Goal: Information Seeking & Learning: Learn about a topic

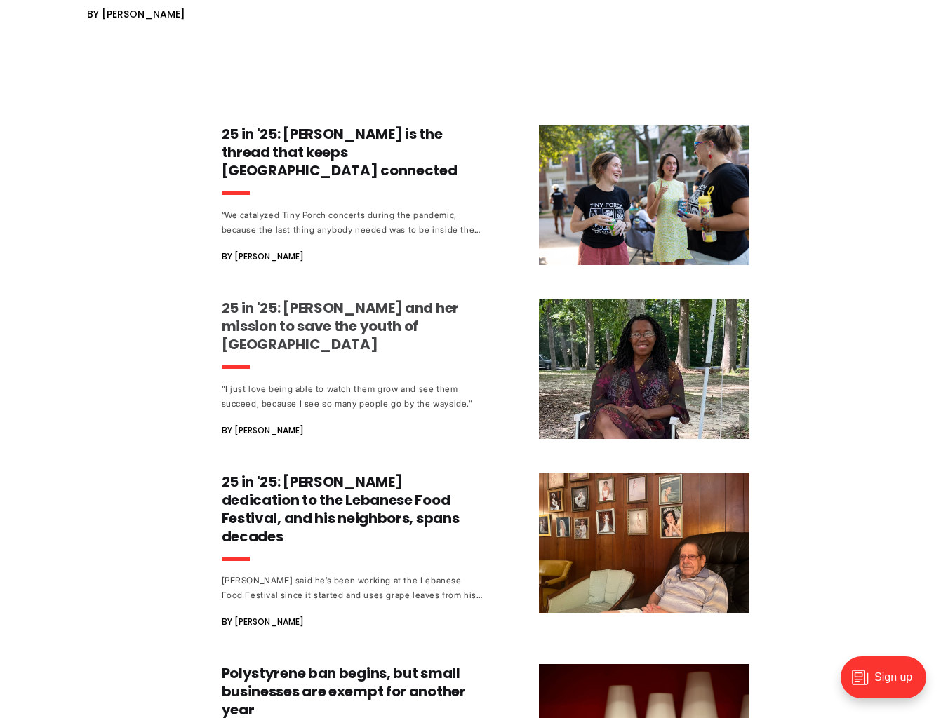
scroll to position [739, 0]
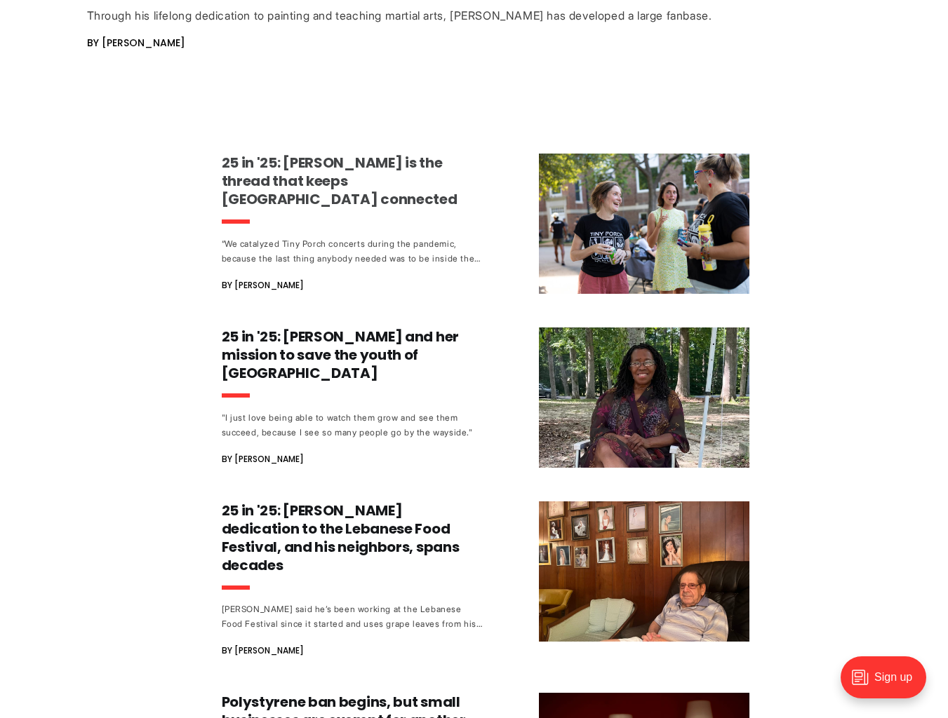
click at [370, 167] on h3 "25 in '25: [PERSON_NAME] is the thread that keeps [GEOGRAPHIC_DATA] connected" at bounding box center [352, 181] width 261 height 55
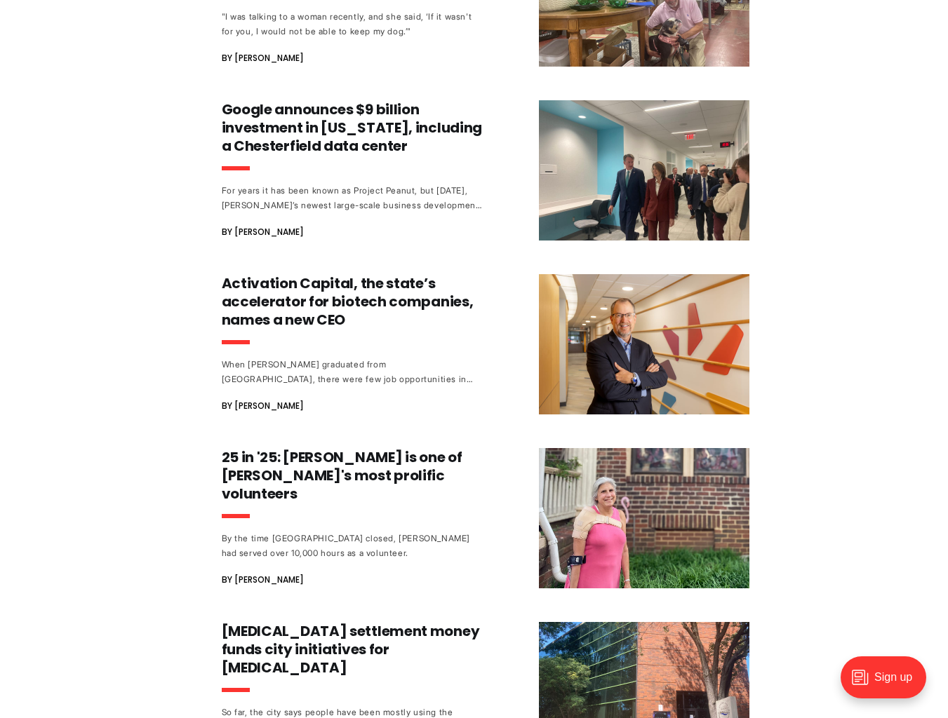
scroll to position [1205, 0]
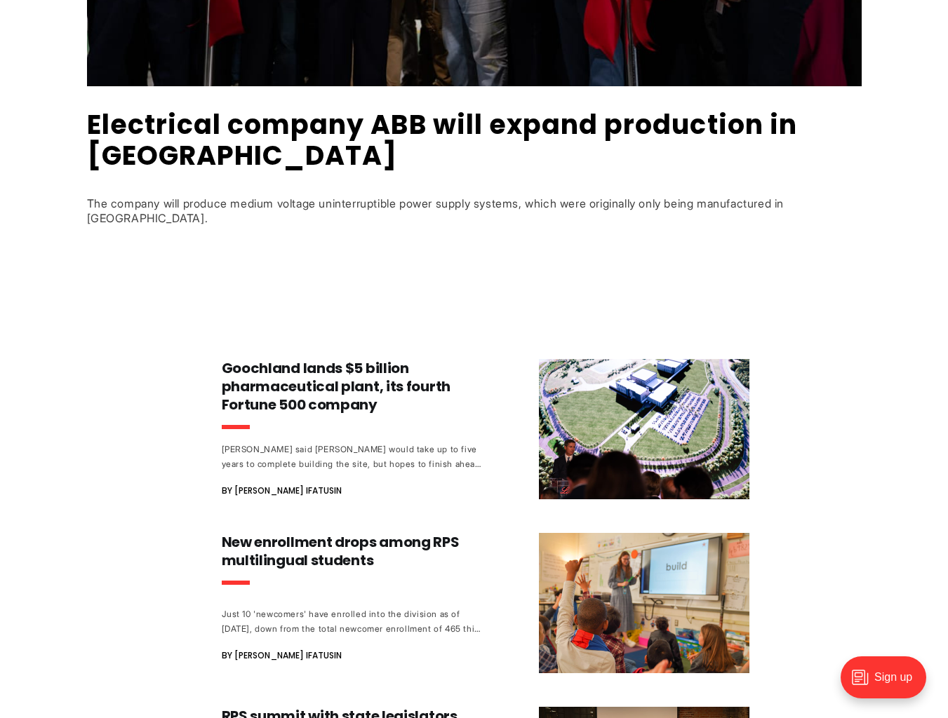
scroll to position [561, 0]
